Goal: Task Accomplishment & Management: Complete application form

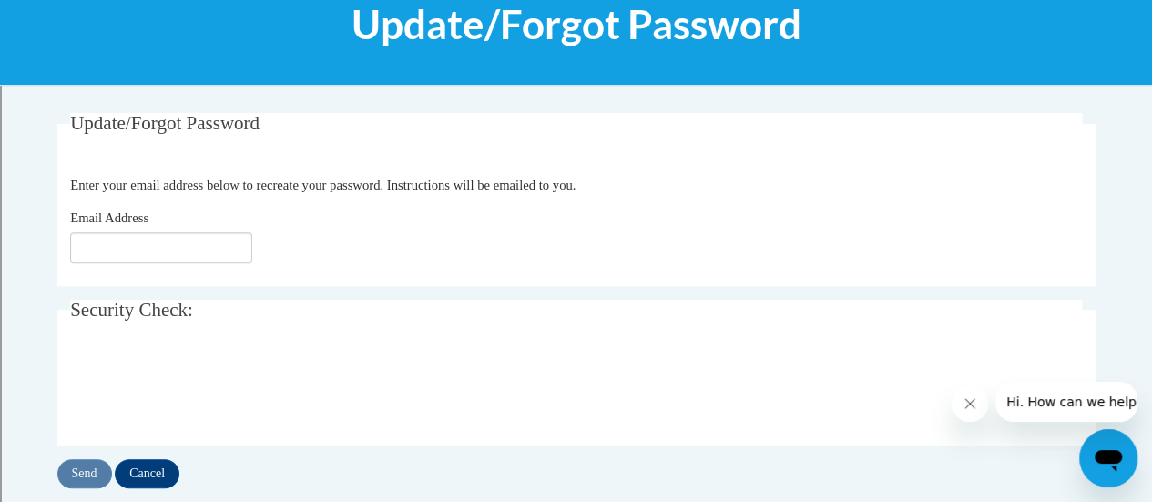
scroll to position [258, 0]
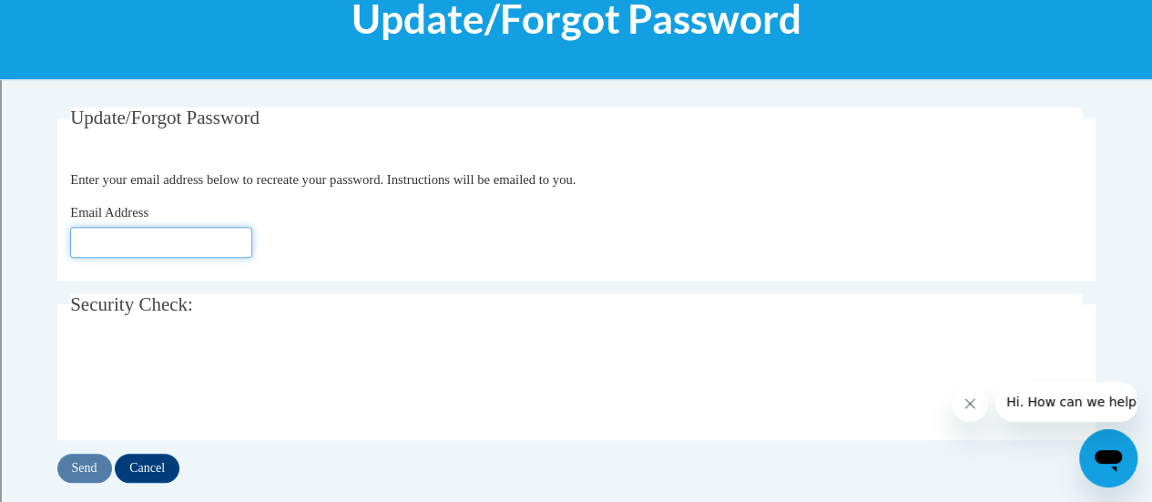
click at [189, 243] on input "Email Address" at bounding box center [161, 242] width 182 height 31
type input "jamie.kunkel@rusd.org"
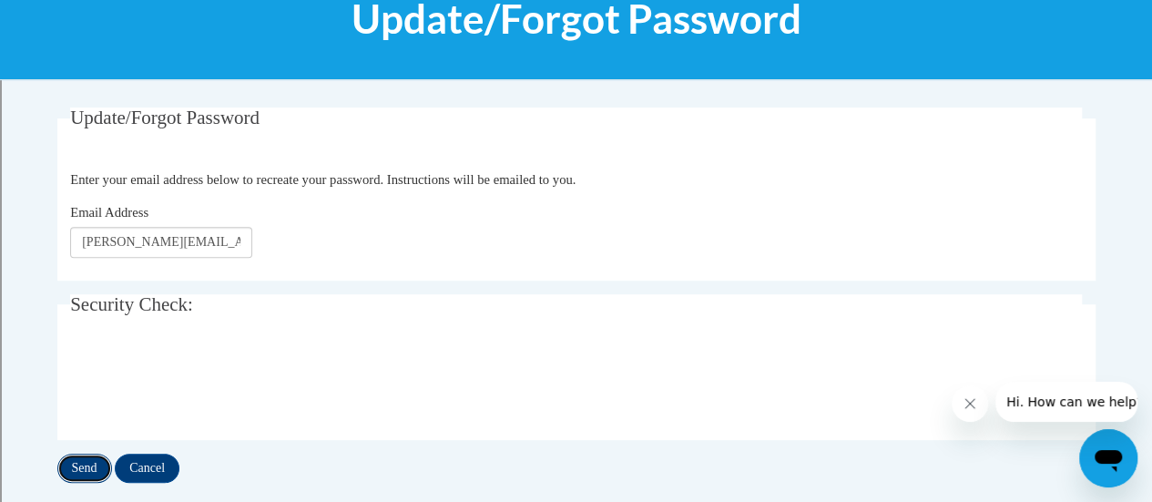
click at [91, 475] on input "Send" at bounding box center [84, 468] width 55 height 29
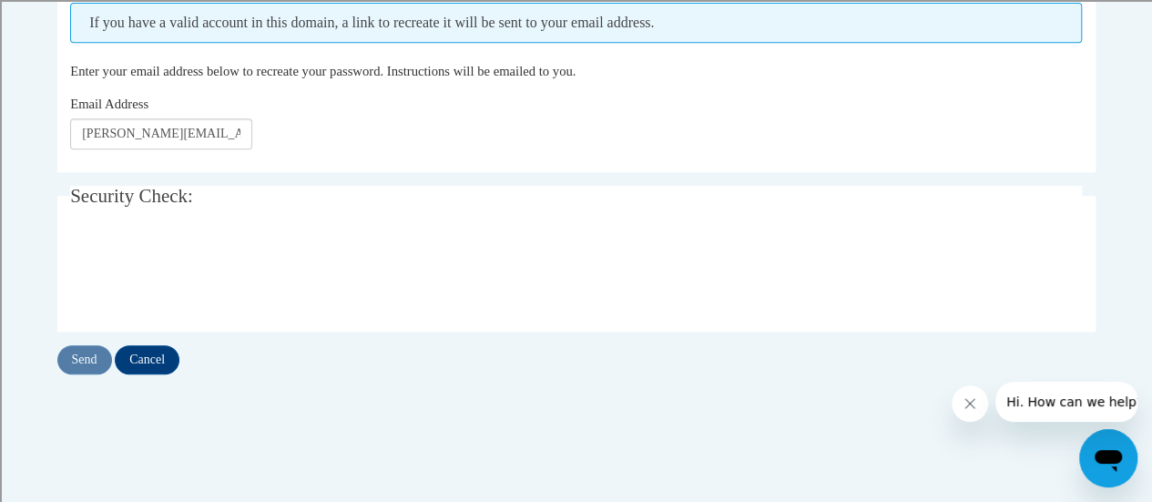
scroll to position [416, 0]
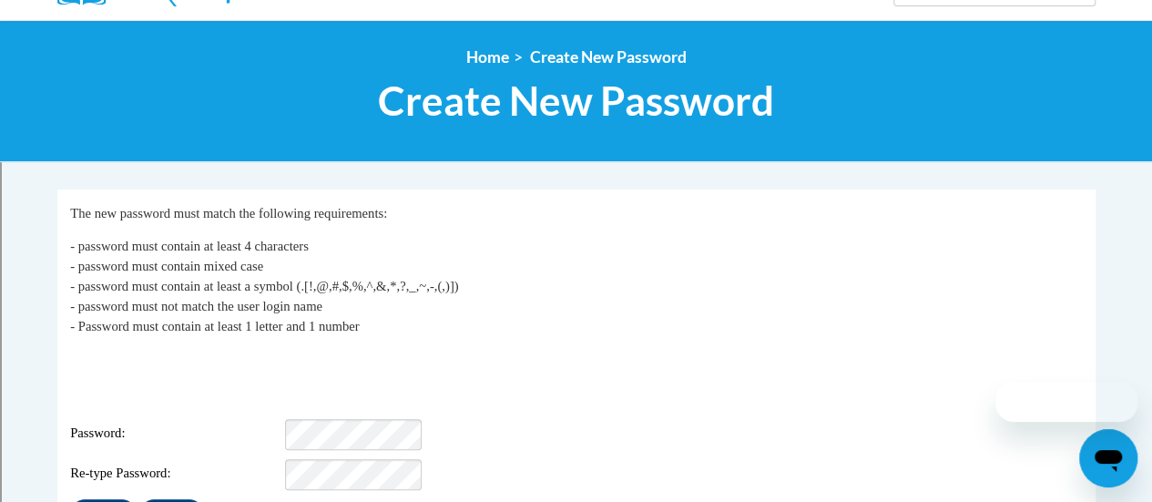
scroll to position [216, 0]
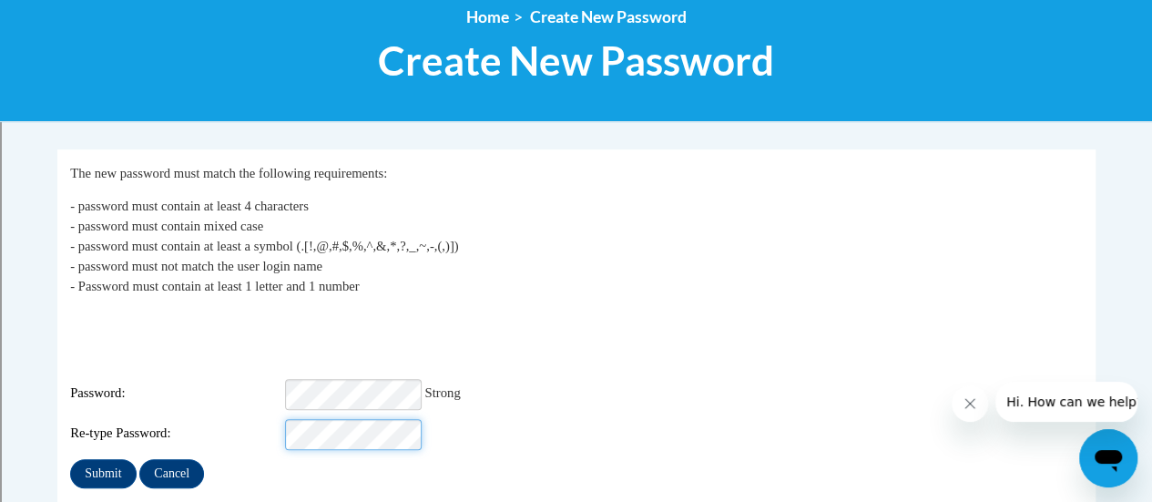
click at [70, 459] on input "Submit" at bounding box center [103, 473] width 66 height 29
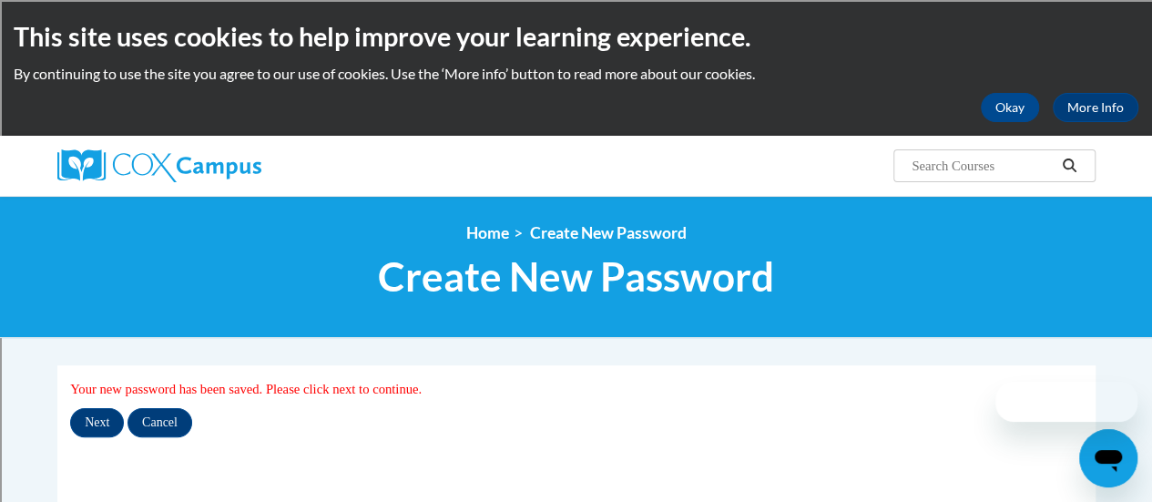
scroll to position [166, 0]
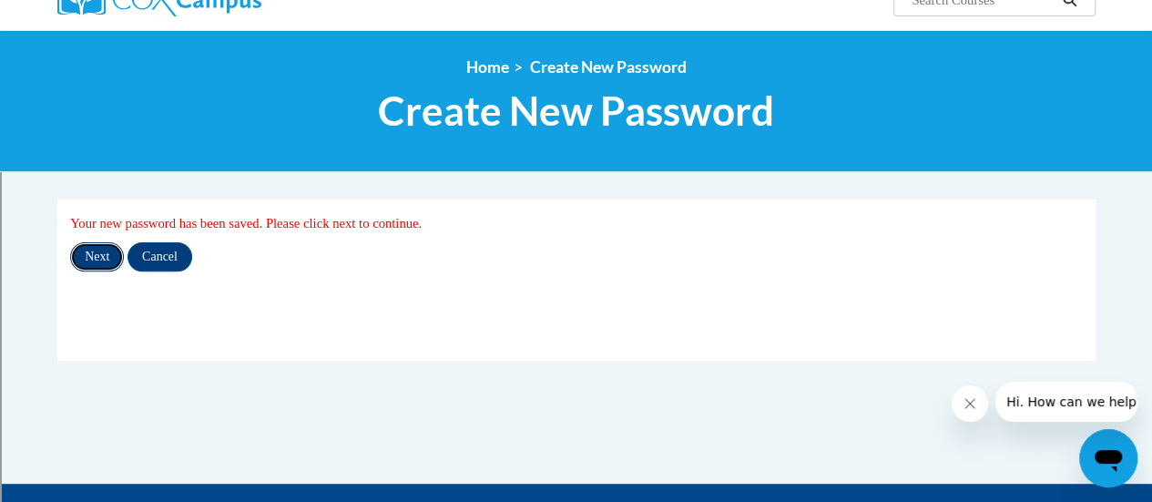
click at [97, 261] on input "Next" at bounding box center [97, 256] width 54 height 29
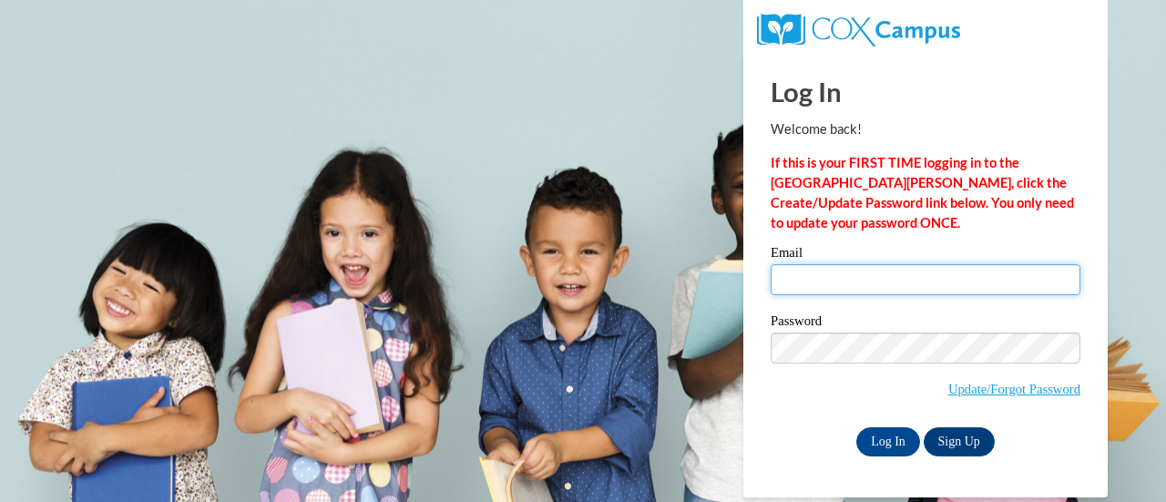
click at [818, 287] on input "Email" at bounding box center [926, 279] width 310 height 31
type input "[PERSON_NAME][EMAIL_ADDRESS][PERSON_NAME][DOMAIN_NAME]"
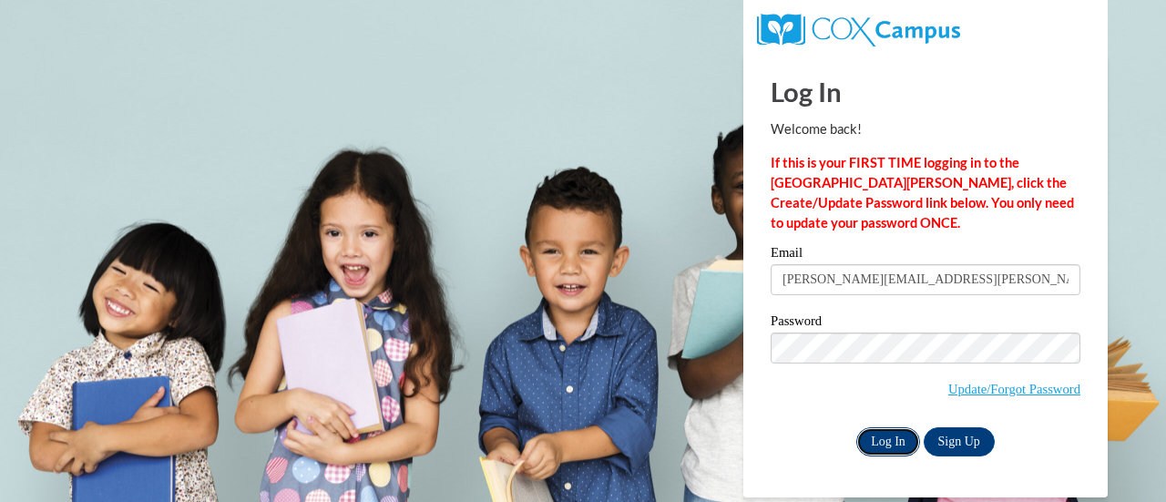
click at [876, 442] on input "Log In" at bounding box center [888, 441] width 64 height 29
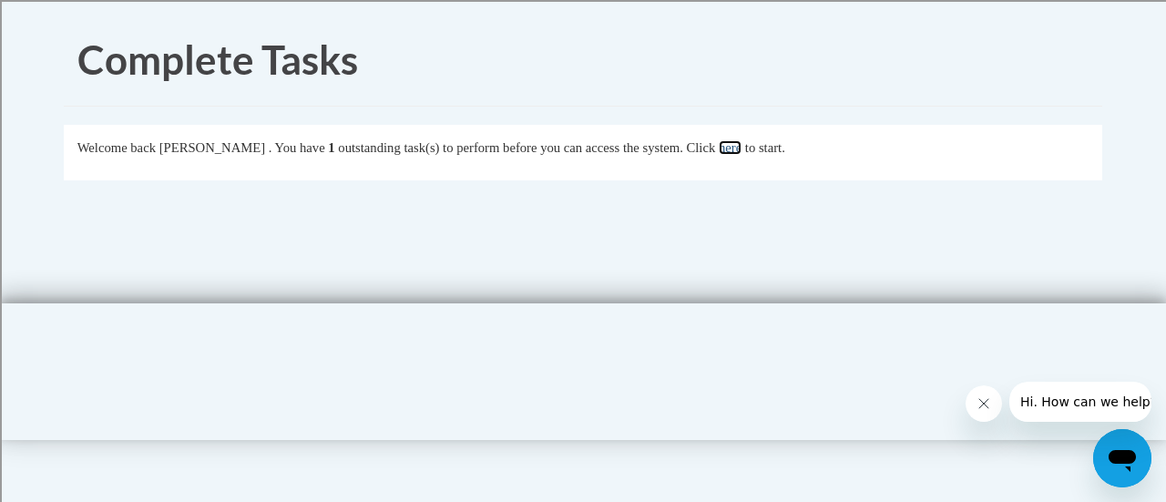
click at [741, 148] on link "here" at bounding box center [730, 147] width 23 height 15
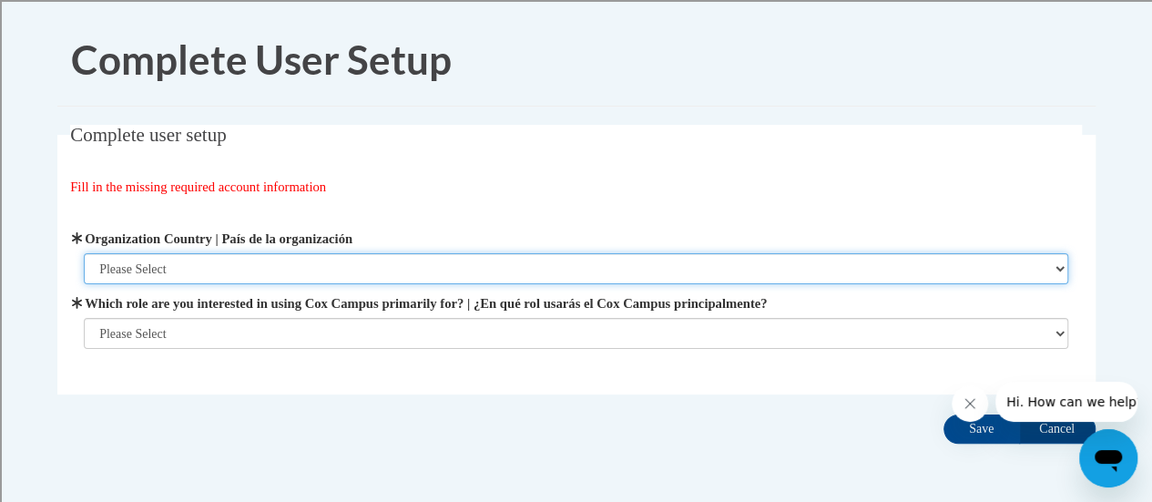
click at [270, 271] on select "Please Select [GEOGRAPHIC_DATA] | [GEOGRAPHIC_DATA] Outside of [GEOGRAPHIC_DATA…" at bounding box center [576, 268] width 985 height 31
select select "ad49bcad-a171-4b2e-b99c-48b446064914"
click at [84, 253] on select "Please Select [GEOGRAPHIC_DATA] | [GEOGRAPHIC_DATA] Outside of [GEOGRAPHIC_DATA…" at bounding box center [576, 268] width 985 height 31
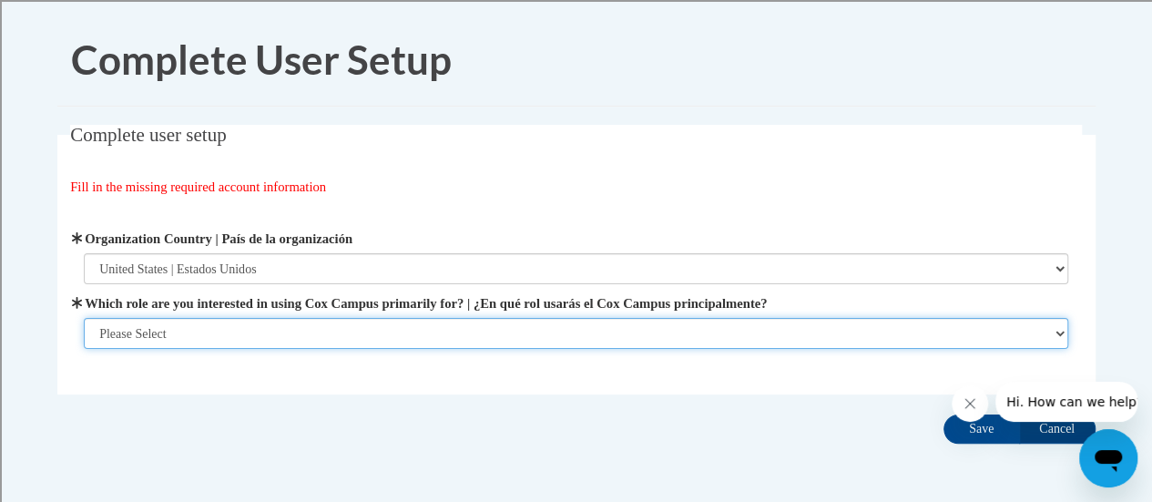
click at [271, 331] on select "Please Select College/University | Colegio/Universidad Community/Nonprofit Part…" at bounding box center [576, 333] width 985 height 31
select select "fbf2d438-af2f-41f8-98f1-81c410e29de3"
click at [84, 349] on select "Please Select College/University | Colegio/Universidad Community/Nonprofit Part…" at bounding box center [576, 333] width 985 height 31
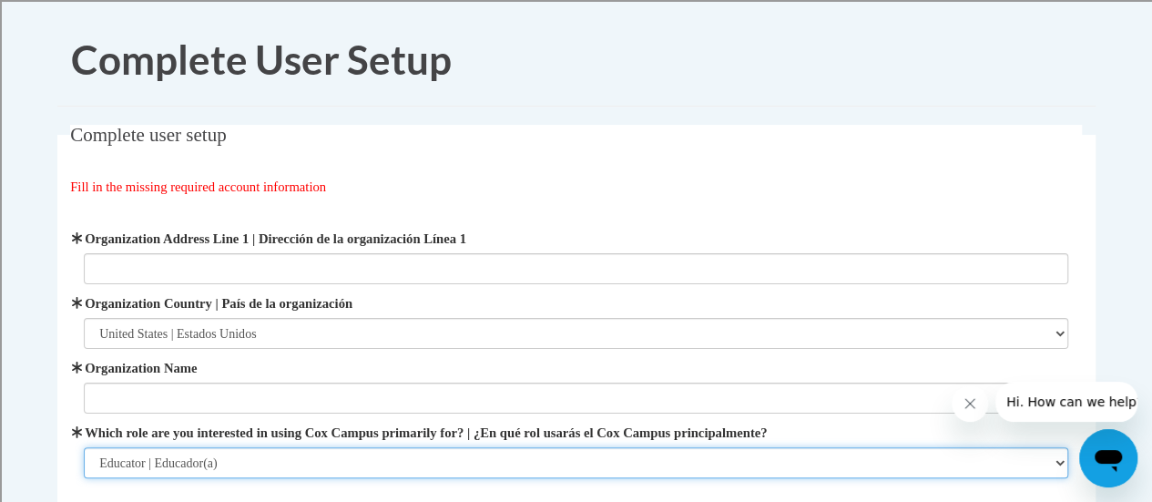
scroll to position [64, 0]
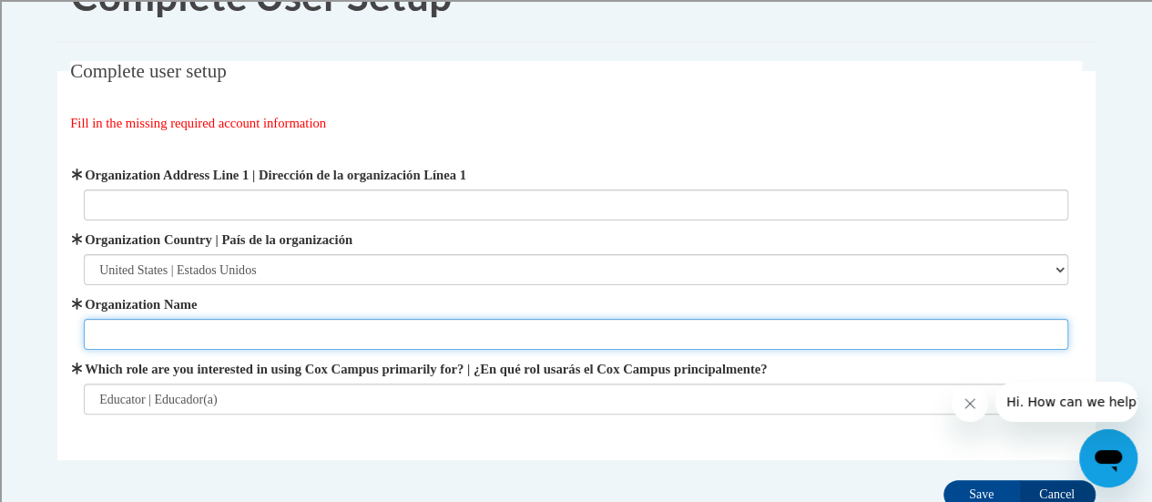
click at [287, 333] on input "Organization Name" at bounding box center [576, 334] width 985 height 31
type input "Racine Unified"
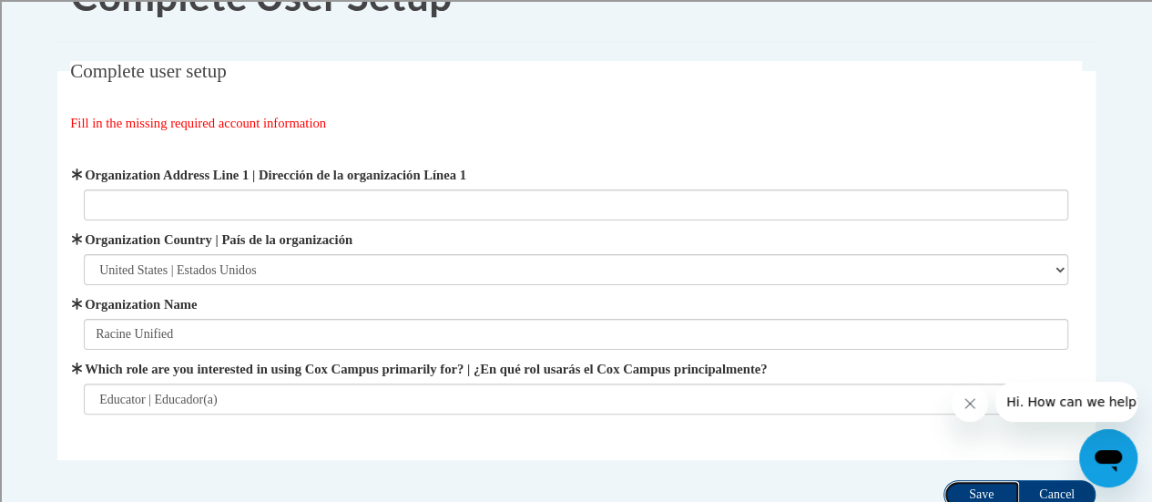
click at [960, 488] on input "Save" at bounding box center [982, 494] width 77 height 29
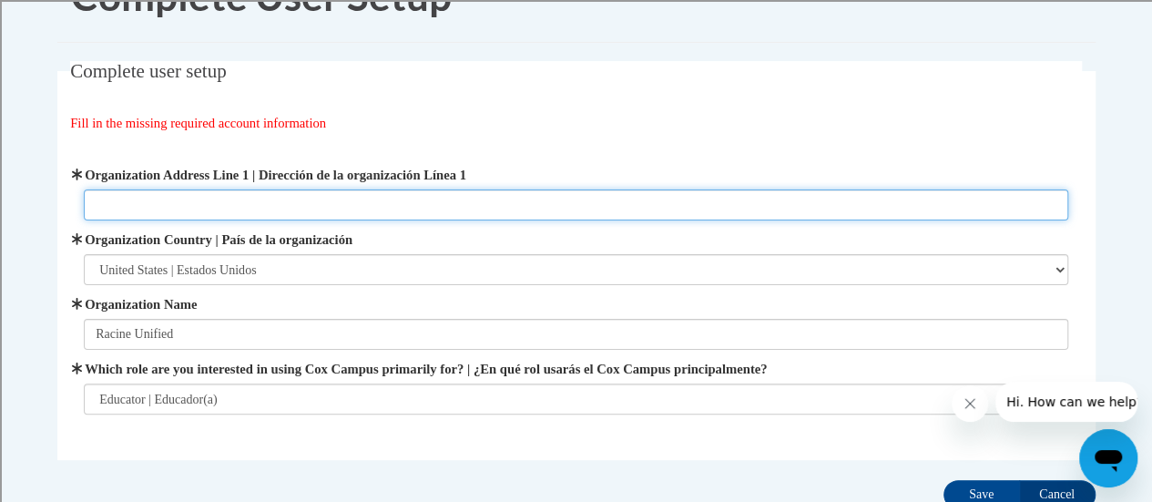
click at [250, 198] on input "Organization Address Line 1 | Dirección de la organización Línea 1" at bounding box center [576, 204] width 985 height 31
type input "2701 Drexal Avenue Racine, WI 53403"
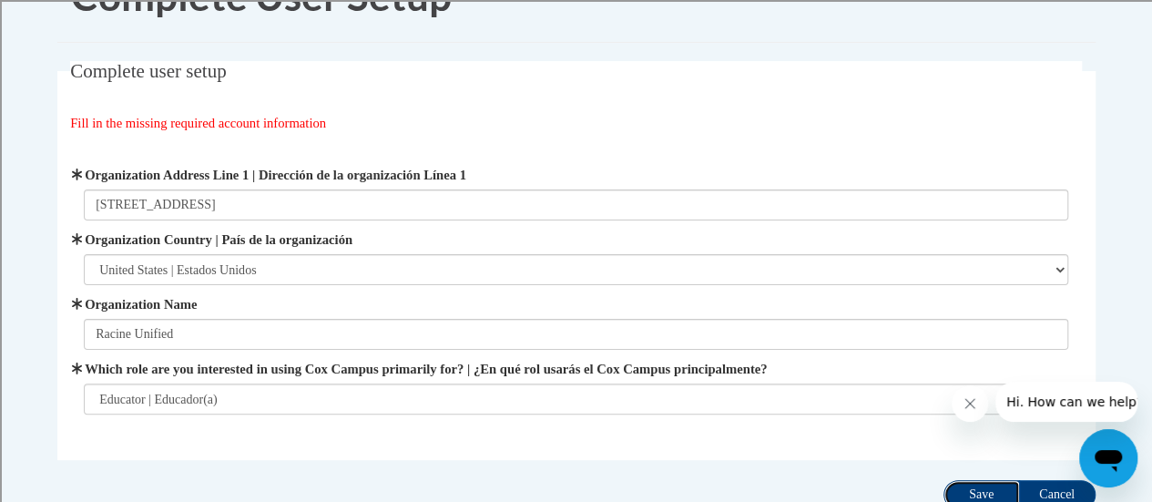
click at [969, 487] on input "Save" at bounding box center [982, 494] width 77 height 29
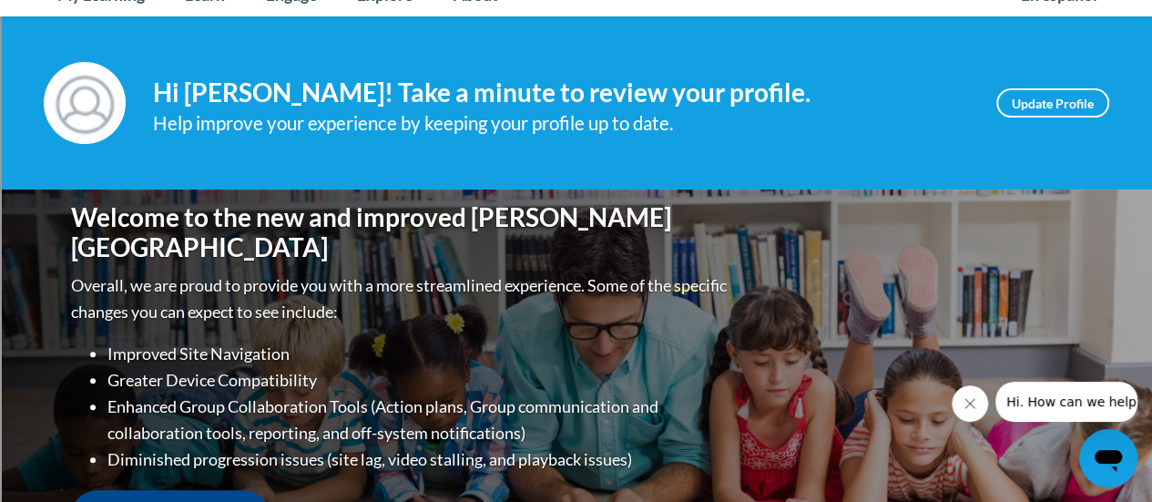
scroll to position [222, 0]
